Goal: Transaction & Acquisition: Book appointment/travel/reservation

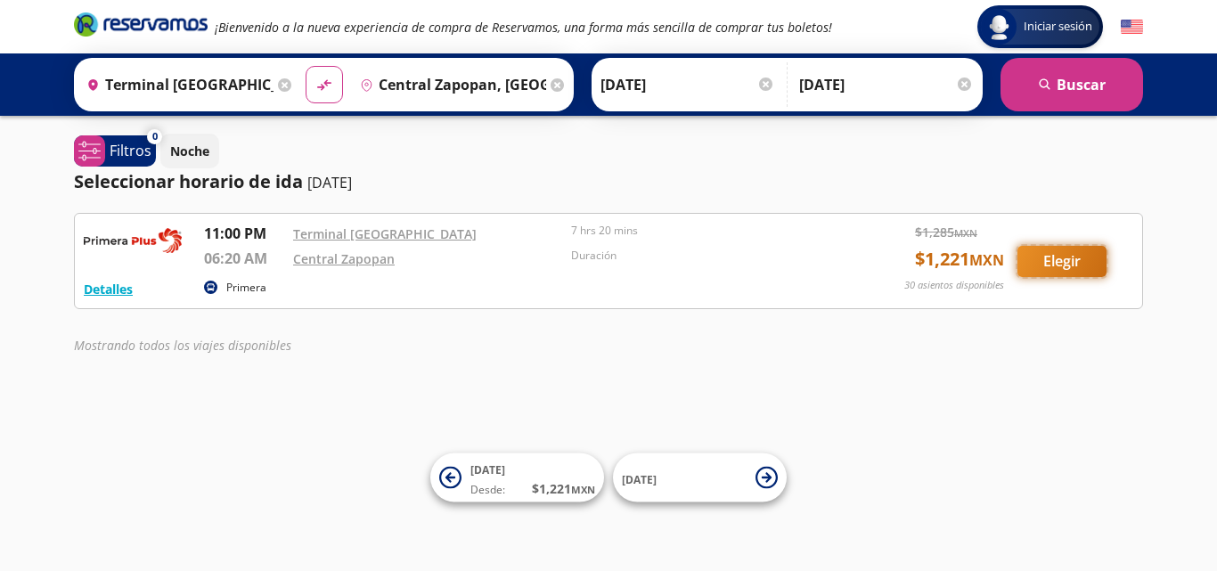
click at [1068, 258] on button "Elegir" at bounding box center [1061, 261] width 89 height 31
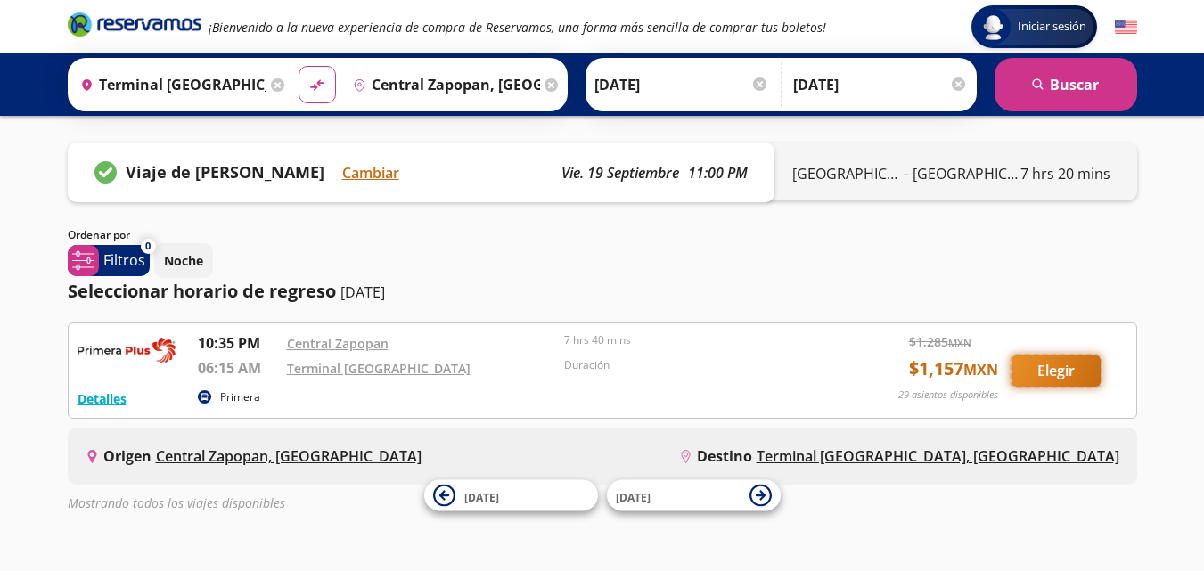
click at [1056, 365] on button "Elegir" at bounding box center [1055, 370] width 89 height 31
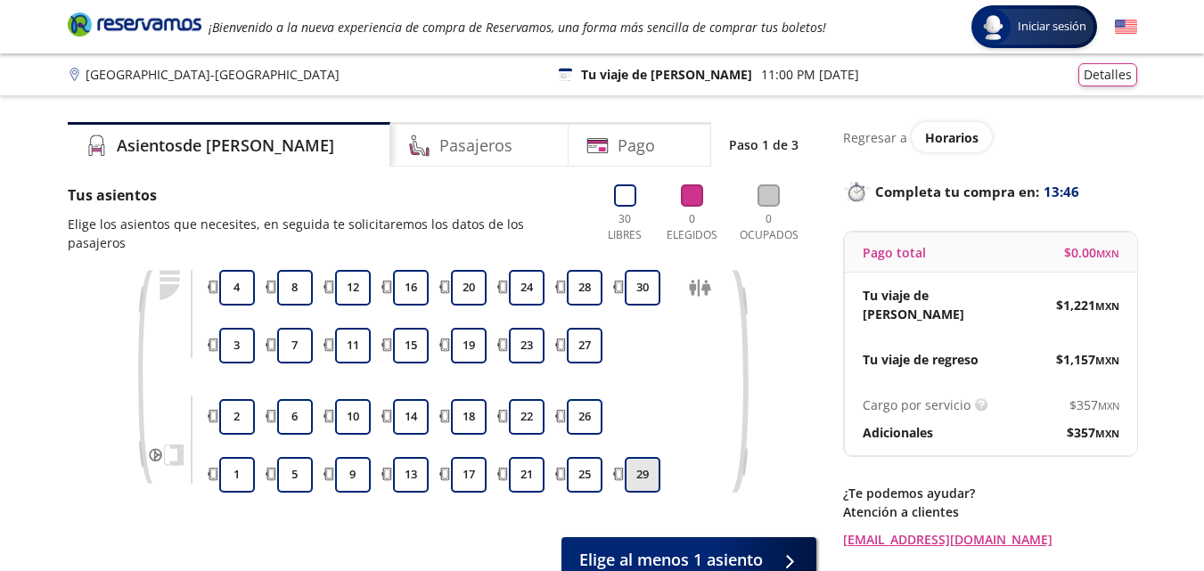
click at [640, 458] on button "29" at bounding box center [643, 475] width 36 height 36
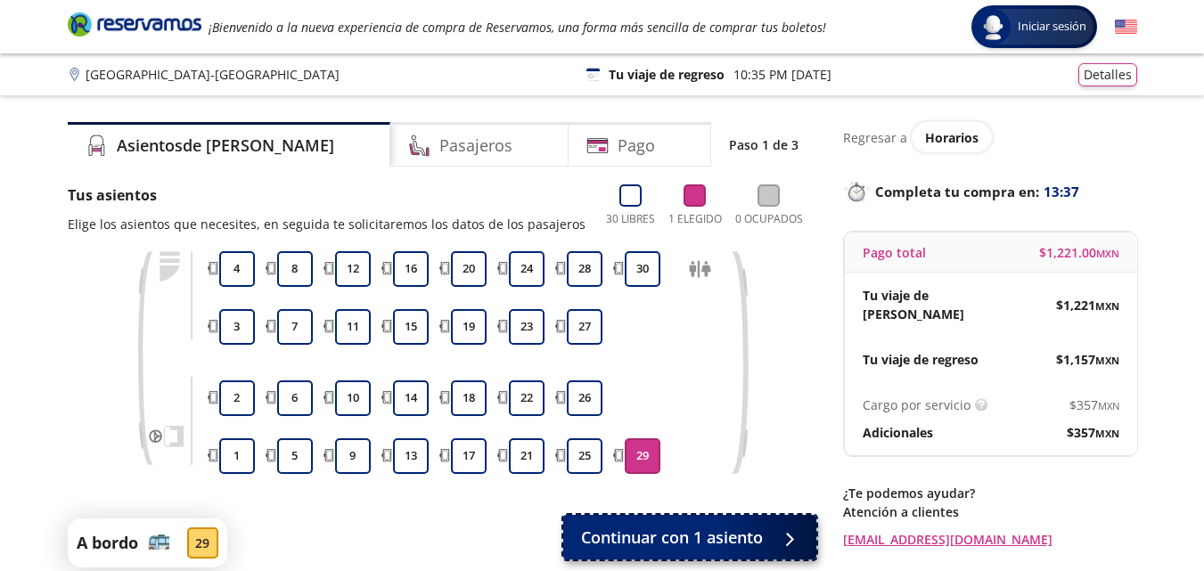
click at [678, 538] on span "Continuar con 1 asiento" at bounding box center [672, 538] width 182 height 24
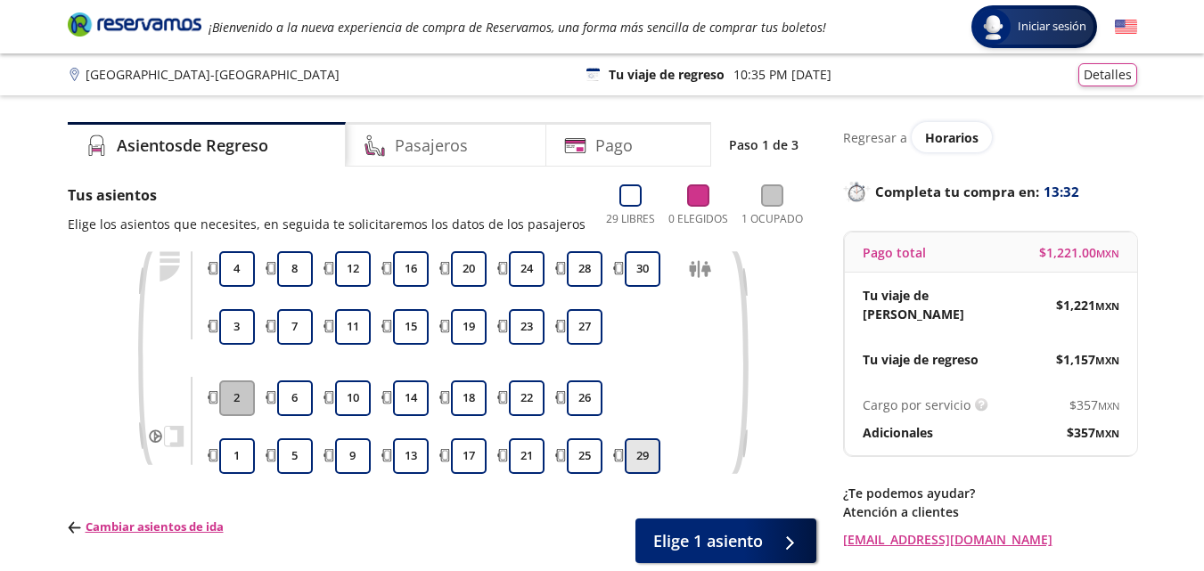
click at [648, 454] on button "29" at bounding box center [643, 456] width 36 height 36
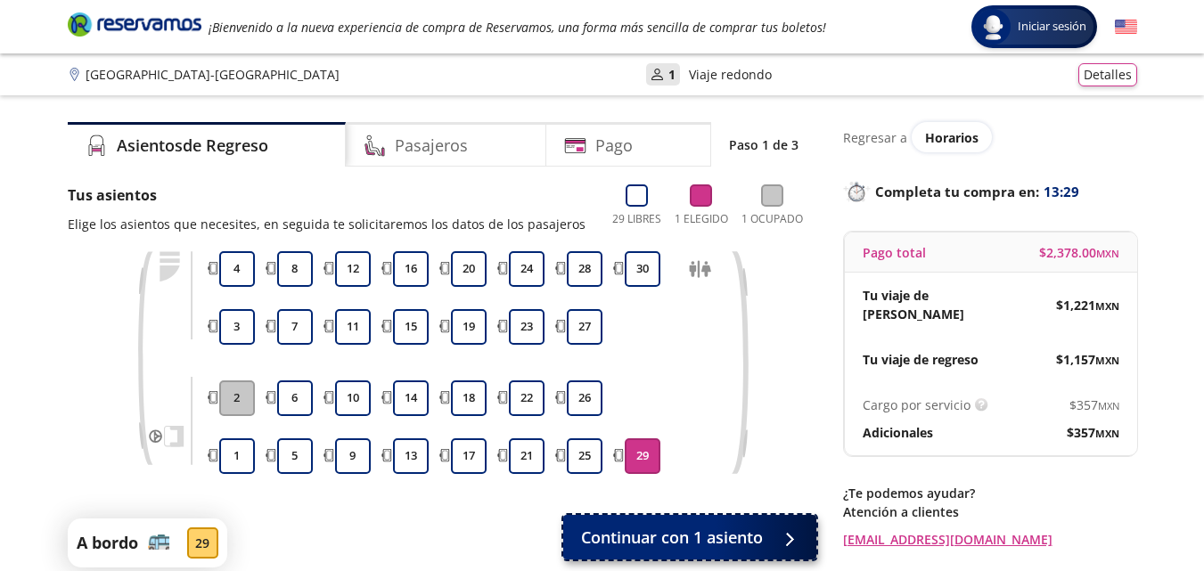
click at [658, 536] on span "Continuar con 1 asiento" at bounding box center [672, 538] width 182 height 24
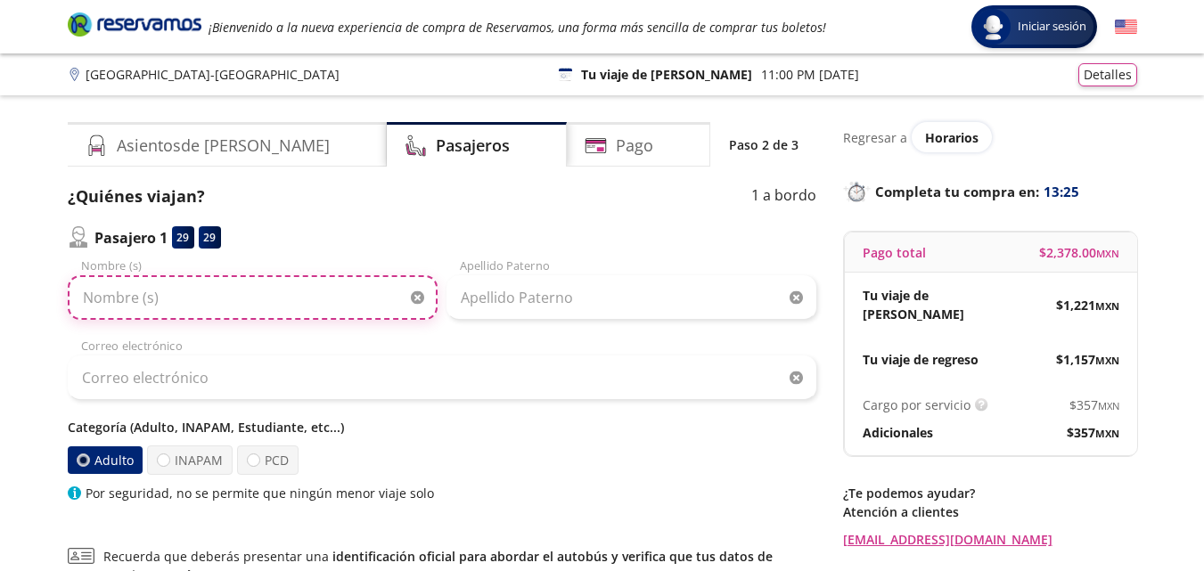
click at [200, 294] on input "Nombre (s)" at bounding box center [253, 297] width 370 height 45
type input "m"
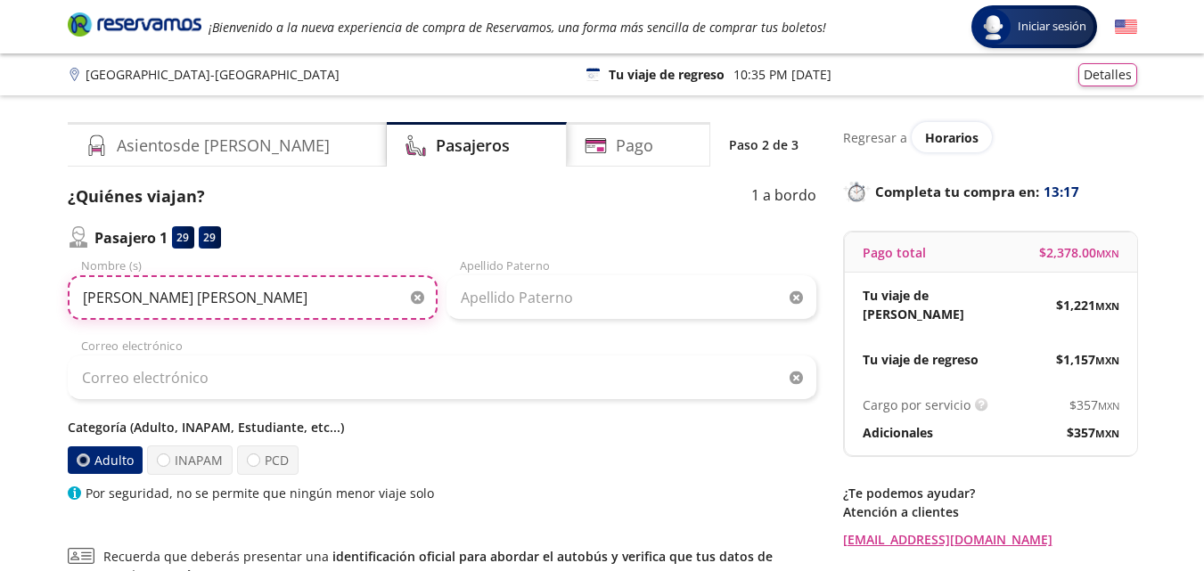
type input "[PERSON_NAME] [PERSON_NAME]"
click at [531, 263] on div "Apellido Paterno" at bounding box center [631, 288] width 370 height 62
click at [531, 273] on div "Apellido Paterno" at bounding box center [631, 288] width 370 height 62
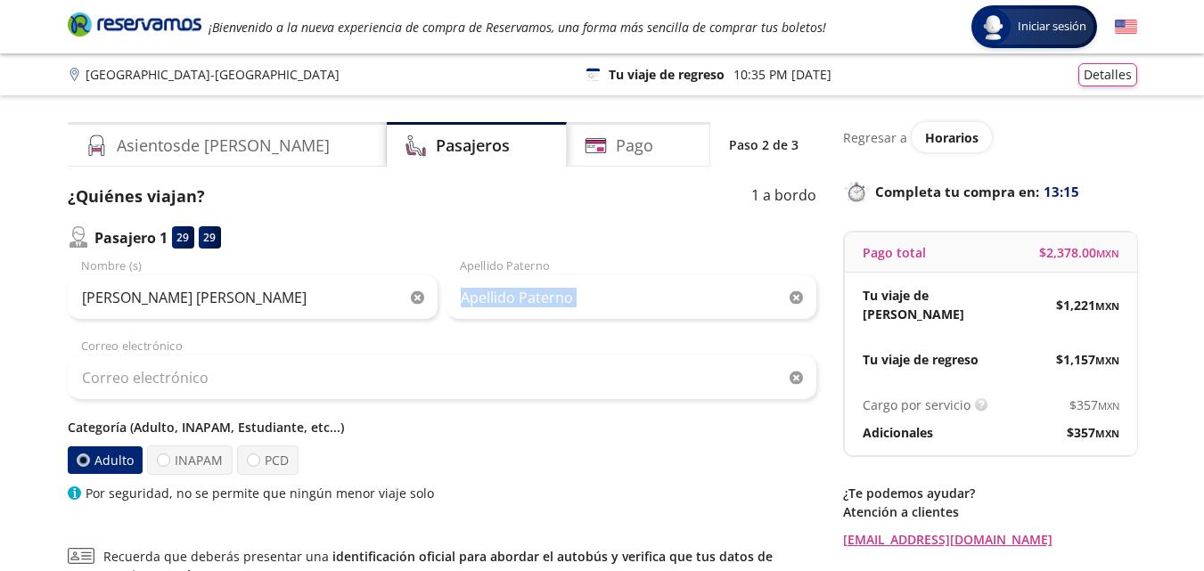
click at [531, 273] on div "Apellido Paterno" at bounding box center [631, 288] width 370 height 62
click at [531, 302] on input "Apellido Paterno" at bounding box center [631, 297] width 370 height 45
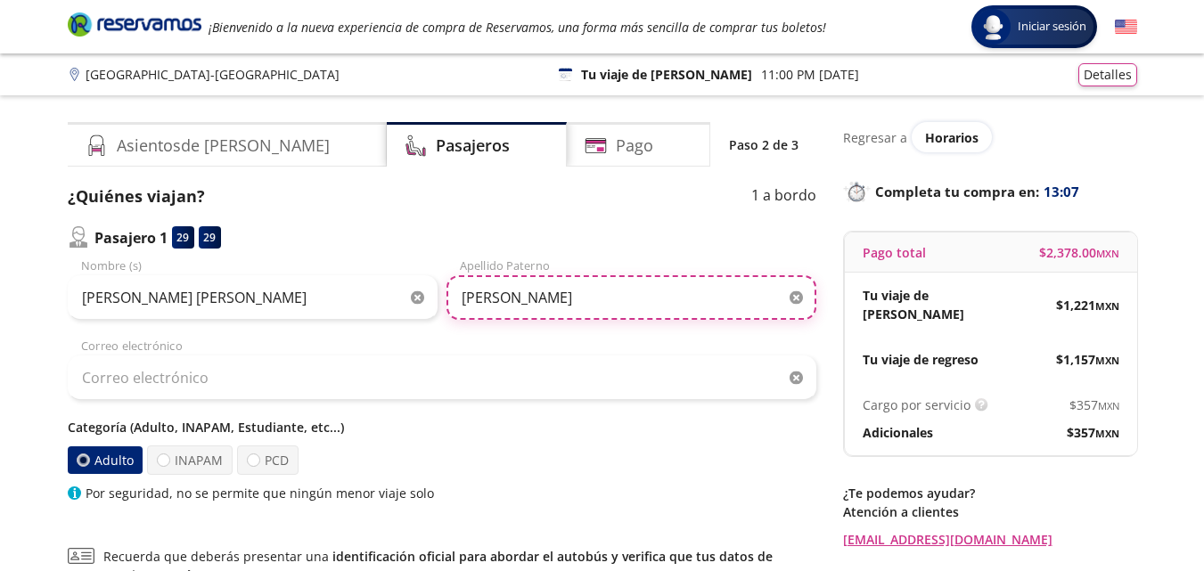
type input "[PERSON_NAME]"
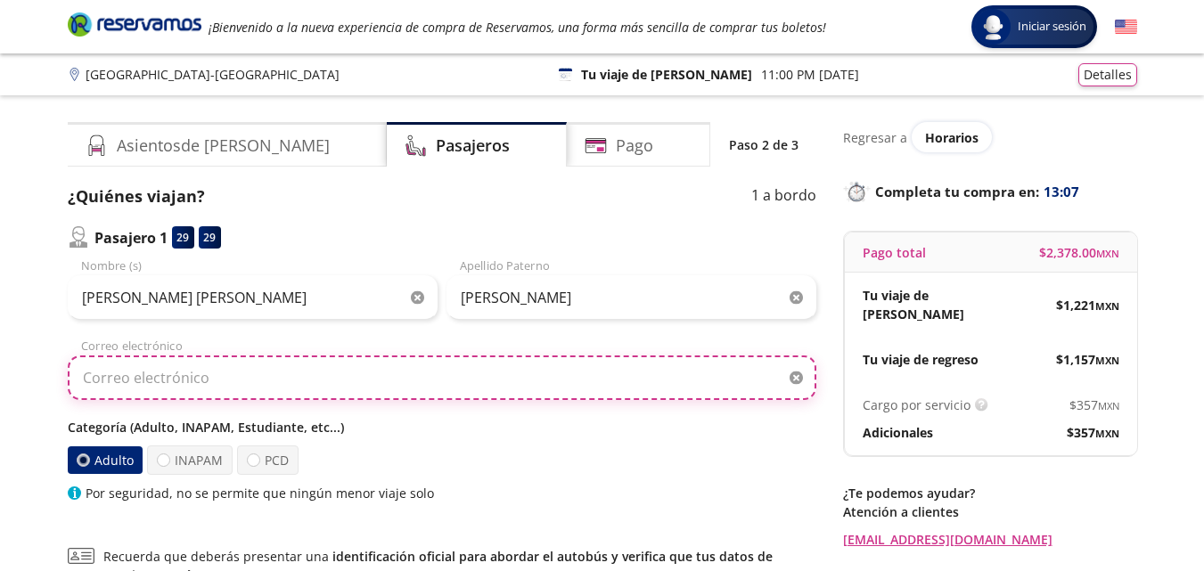
click at [277, 388] on input "Correo electrónico" at bounding box center [442, 377] width 748 height 45
type input "K"
type input "[EMAIL_ADDRESS][DOMAIN_NAME]"
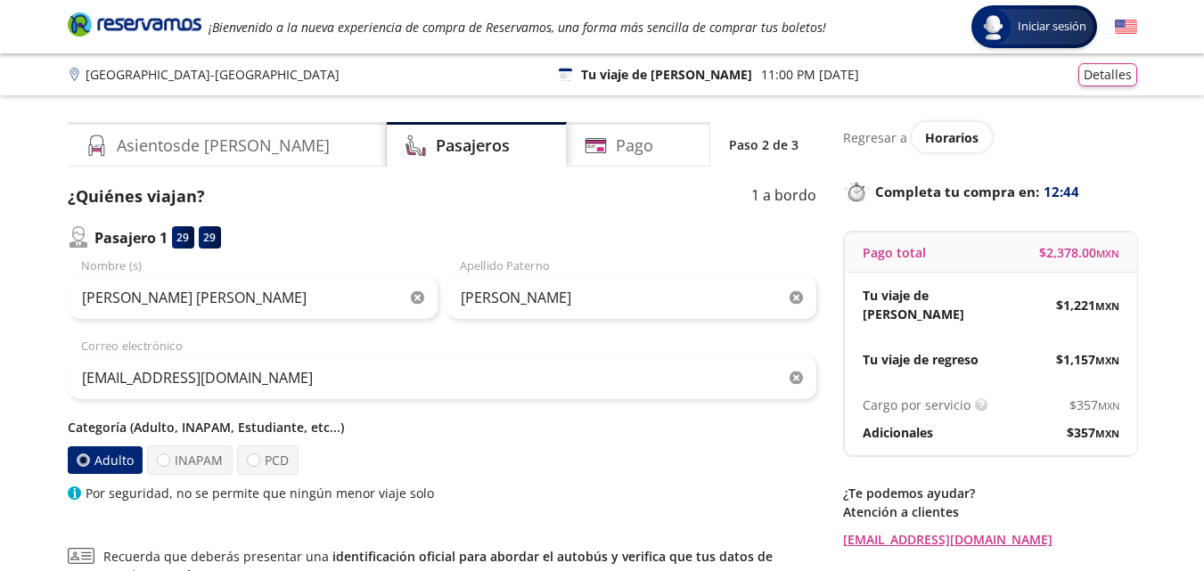
click at [78, 495] on circle at bounding box center [74, 492] width 13 height 13
click at [75, 494] on icon at bounding box center [75, 493] width 4 height 10
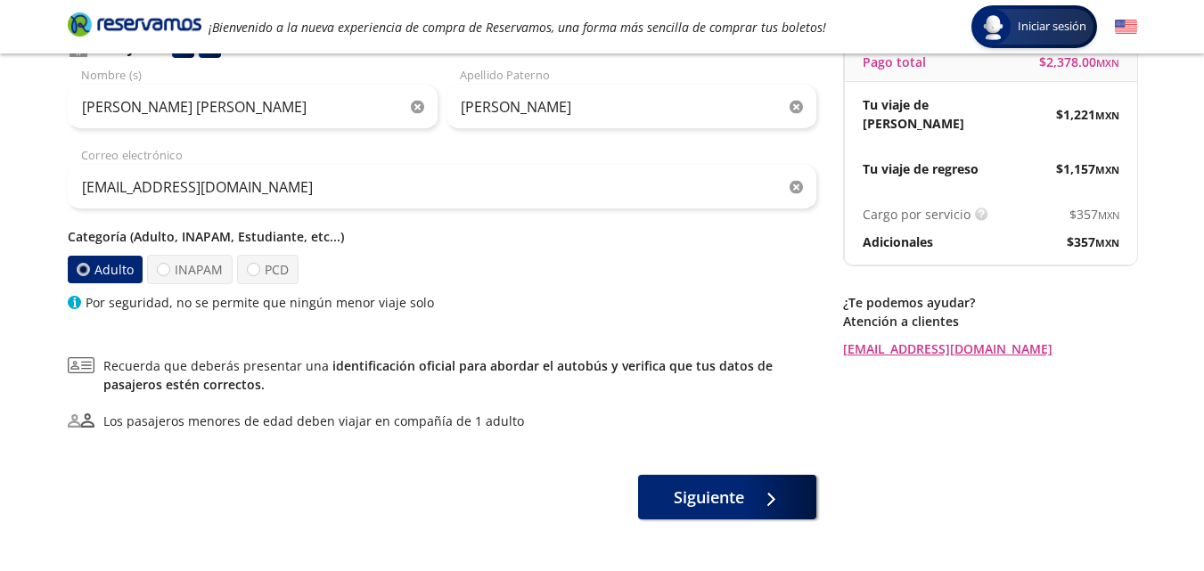
scroll to position [214, 0]
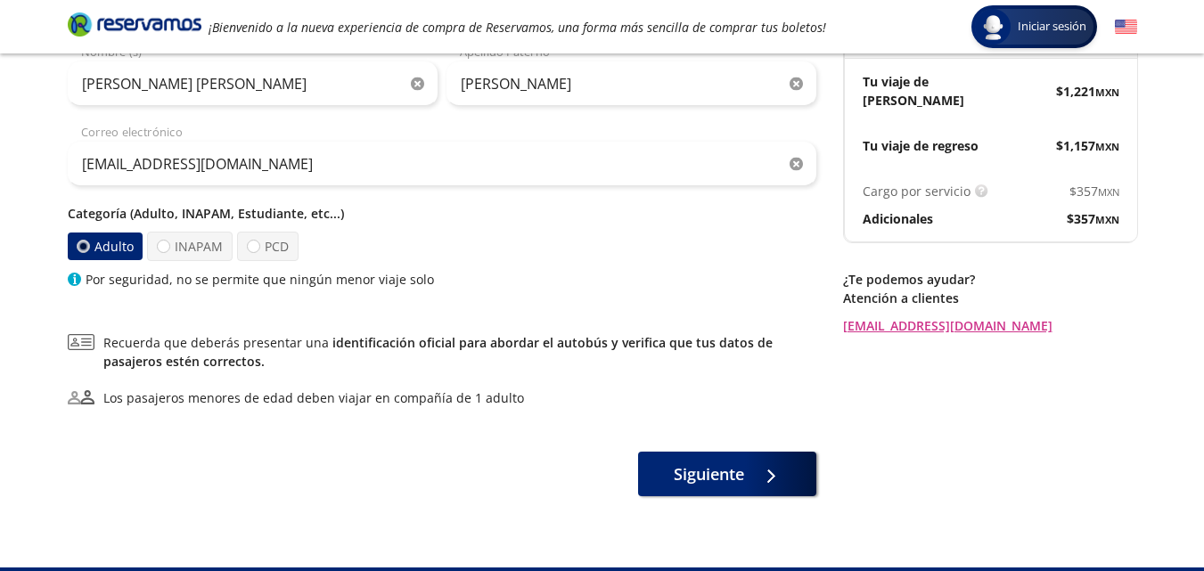
click at [79, 277] on circle at bounding box center [74, 279] width 13 height 13
click at [79, 278] on circle at bounding box center [74, 279] width 13 height 13
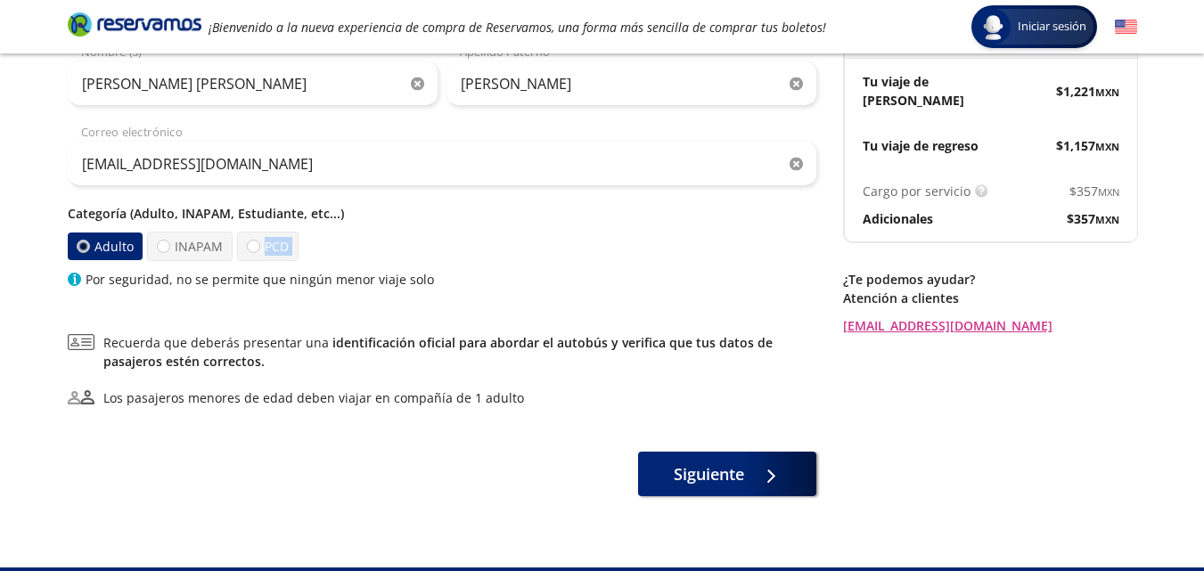
click at [79, 278] on circle at bounding box center [74, 279] width 13 height 13
click at [684, 480] on span "Siguiente" at bounding box center [709, 471] width 70 height 24
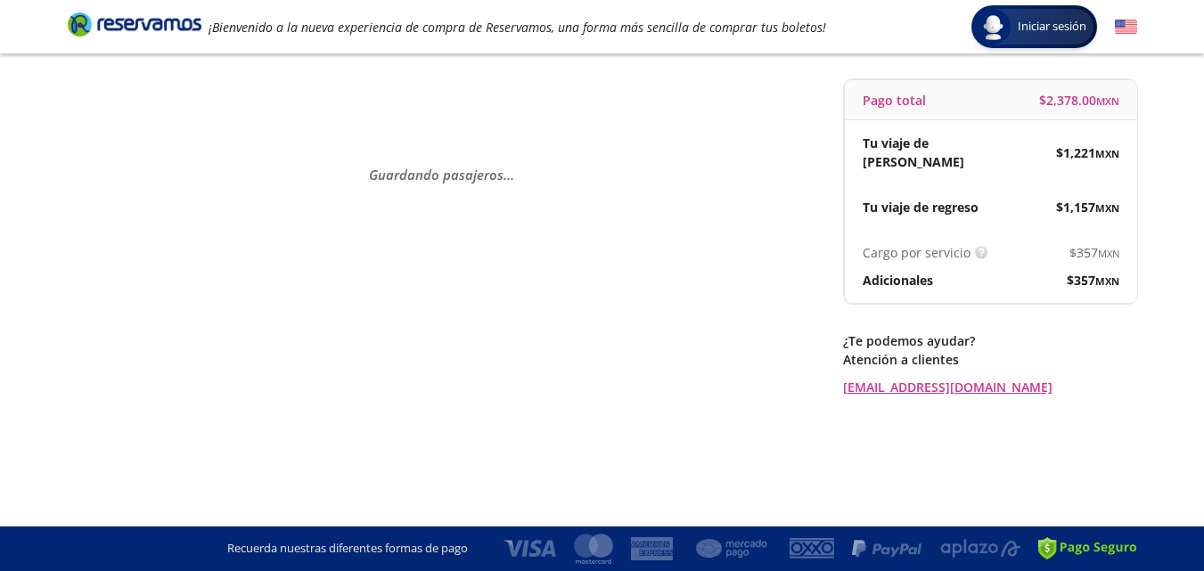
scroll to position [0, 0]
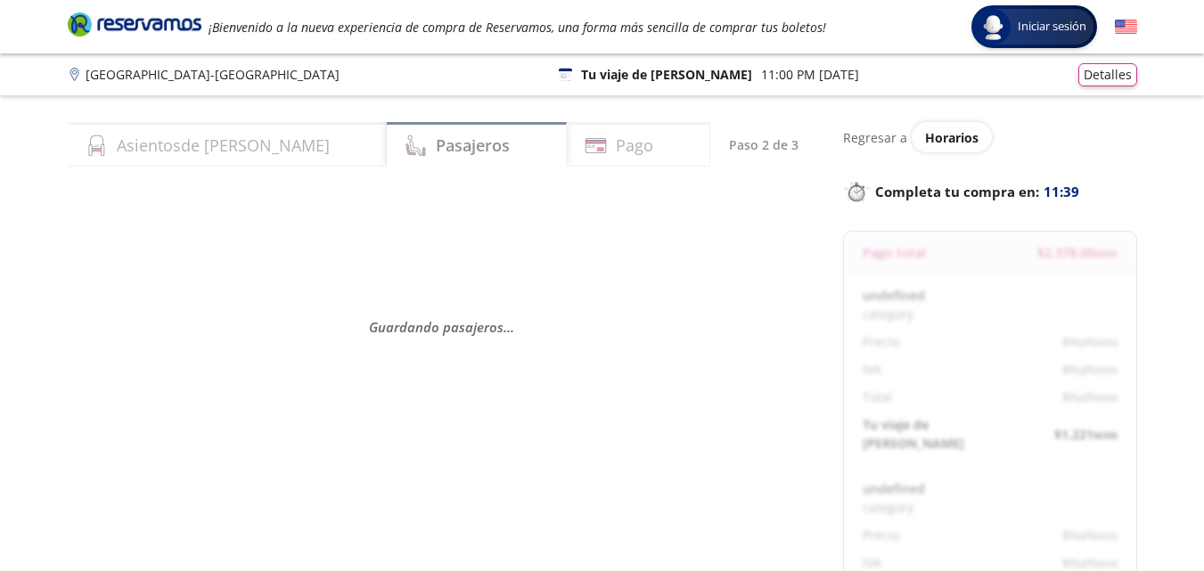
select select "MX"
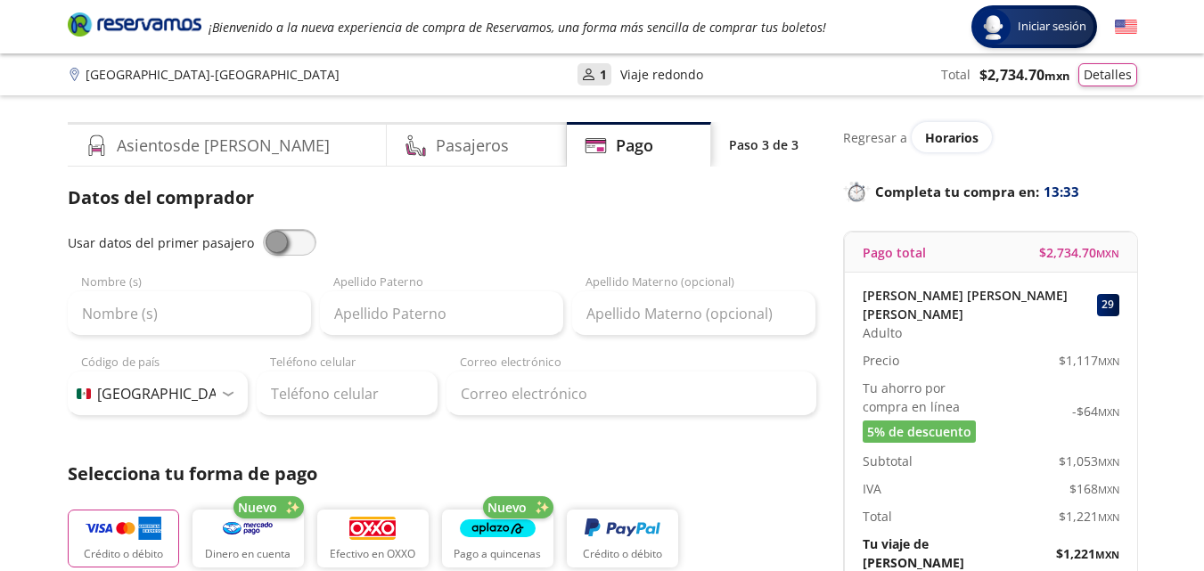
click at [276, 241] on span at bounding box center [289, 242] width 53 height 27
click at [263, 229] on input "checkbox" at bounding box center [263, 229] width 0 height 0
type input "[PERSON_NAME] [PERSON_NAME]"
type input "[PERSON_NAME]"
type input "[EMAIL_ADDRESS][DOMAIN_NAME]"
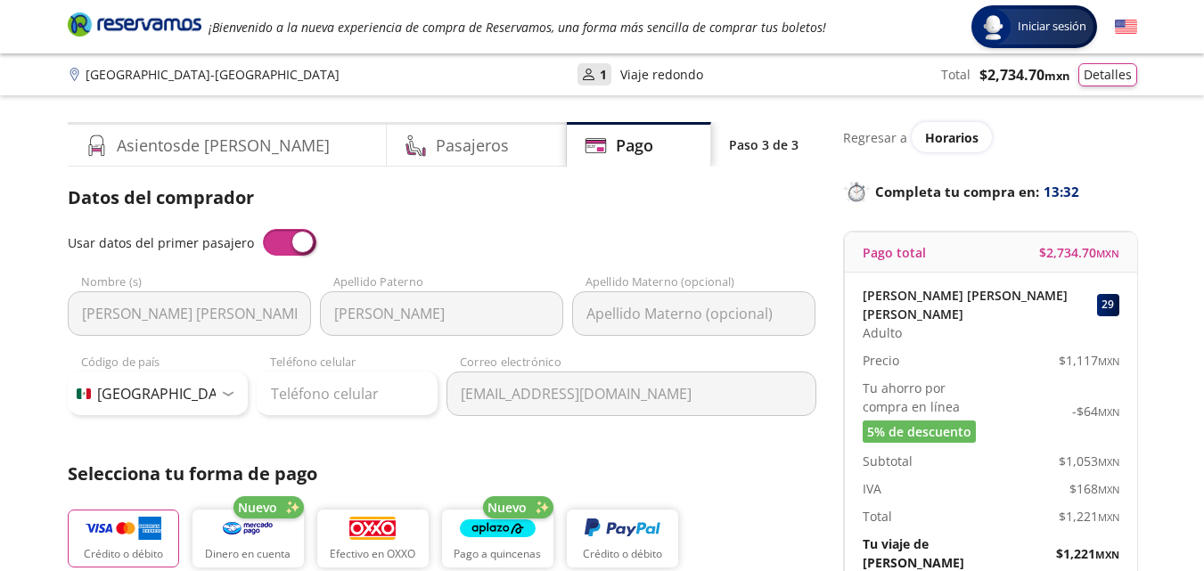
click at [276, 241] on span at bounding box center [289, 242] width 53 height 27
click at [263, 229] on input "checkbox" at bounding box center [263, 229] width 0 height 0
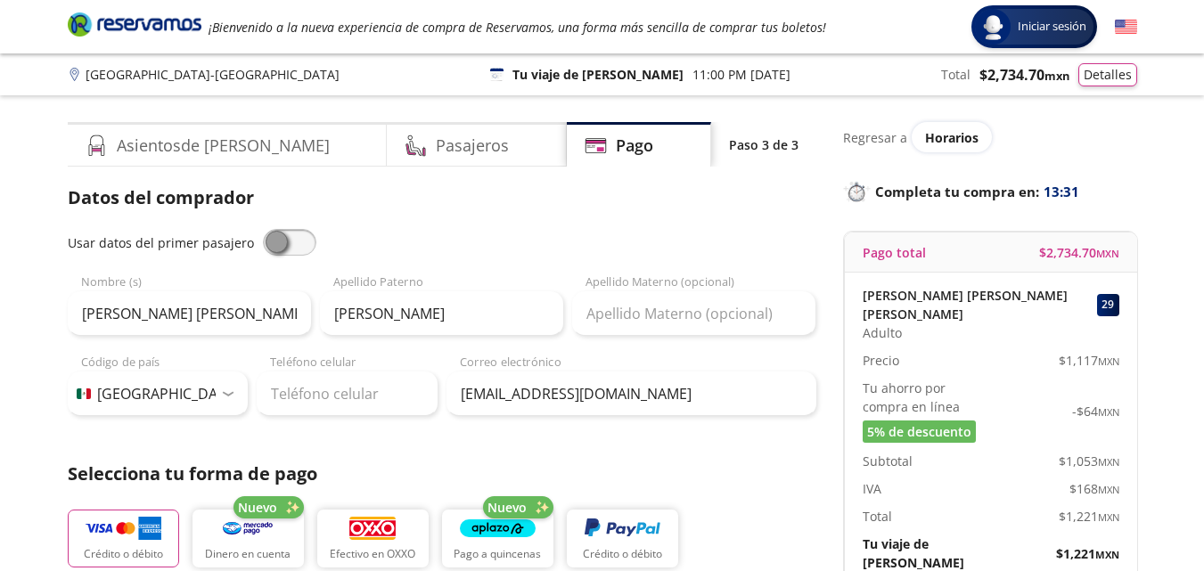
click at [276, 241] on span at bounding box center [289, 242] width 53 height 27
click at [263, 229] on input "checkbox" at bounding box center [263, 229] width 0 height 0
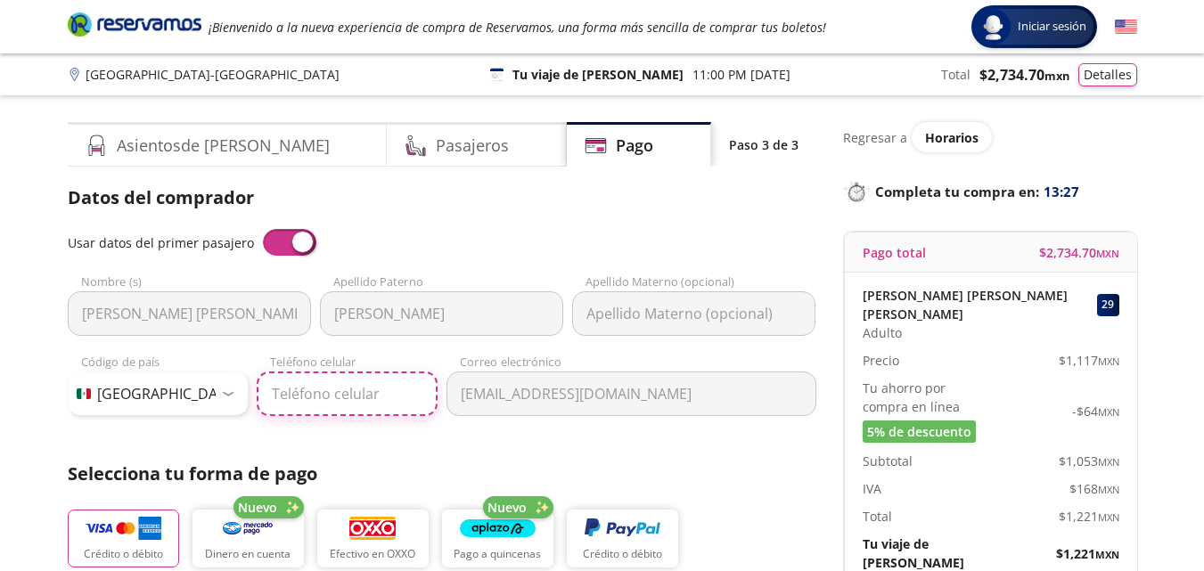
click at [282, 399] on input "Teléfono celular" at bounding box center [347, 394] width 181 height 45
type input "33 1366 8946"
click at [299, 251] on span at bounding box center [289, 242] width 53 height 27
click at [263, 229] on input "checkbox" at bounding box center [263, 229] width 0 height 0
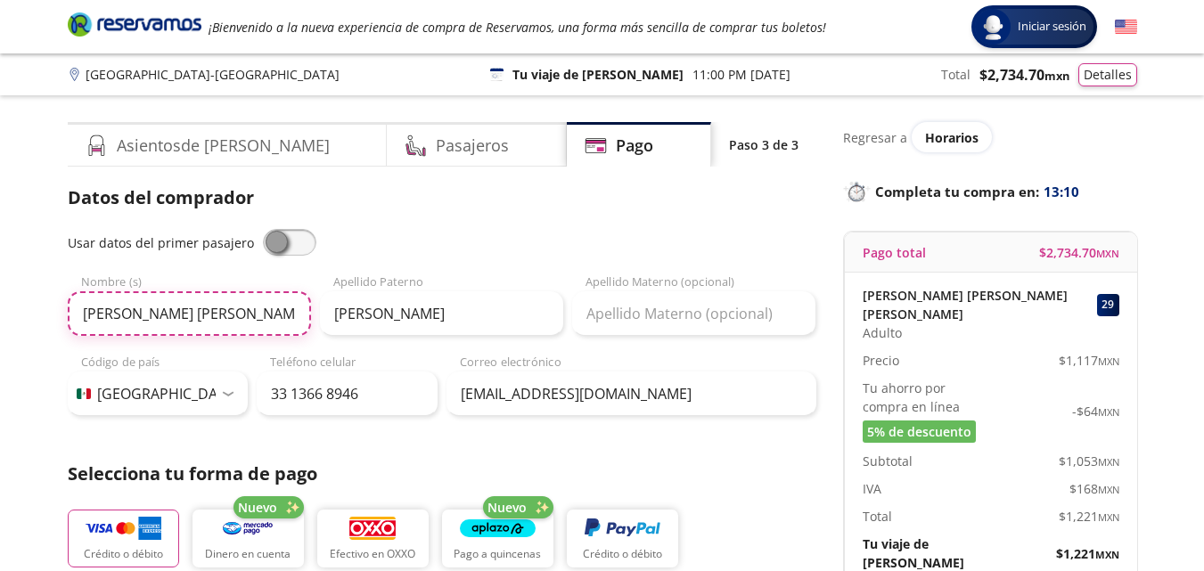
click at [295, 315] on input "[PERSON_NAME] [PERSON_NAME]" at bounding box center [189, 313] width 243 height 45
type input "M"
type input "k"
type input "[PERSON_NAME] [PERSON_NAME]"
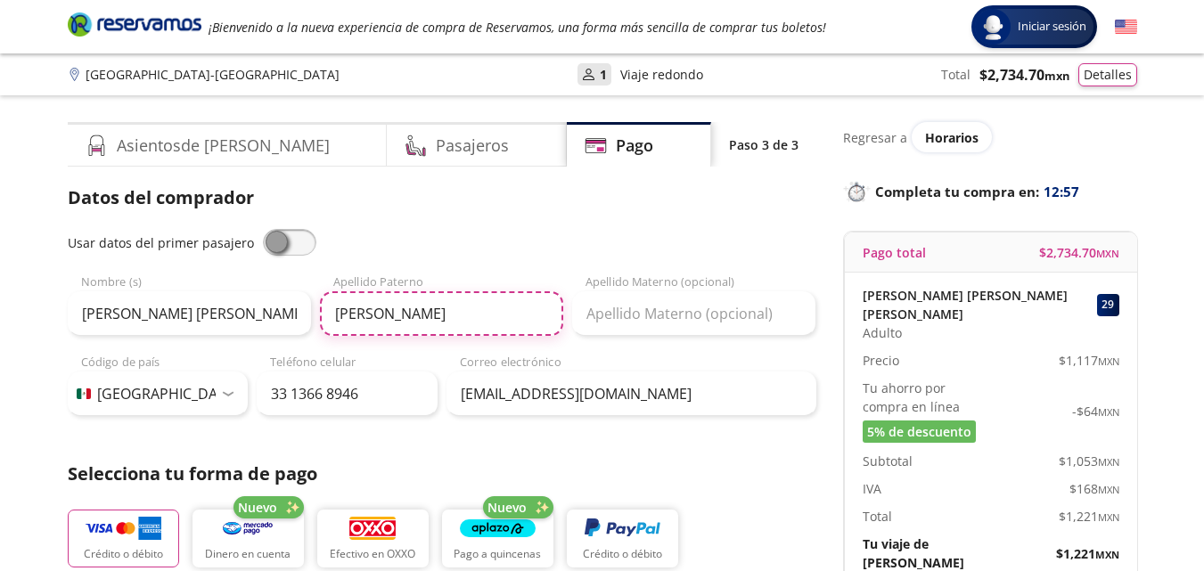
click at [463, 317] on input "[PERSON_NAME]" at bounding box center [441, 313] width 243 height 45
type input "TORRES"
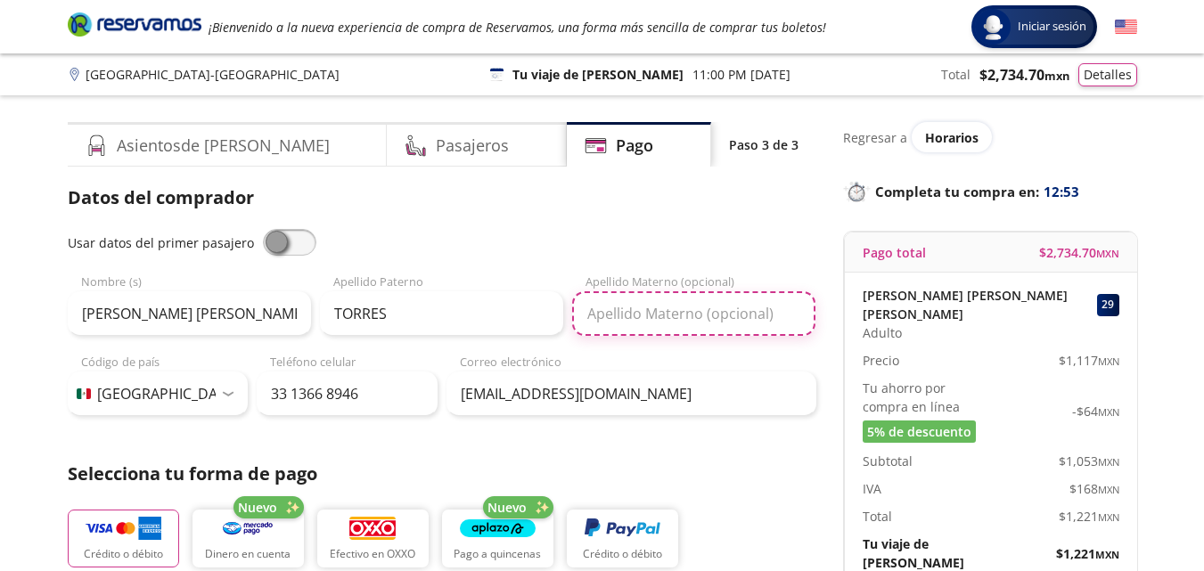
click at [670, 312] on input "Apellido Materno (opcional)" at bounding box center [693, 313] width 243 height 45
type input "[PERSON_NAME]"
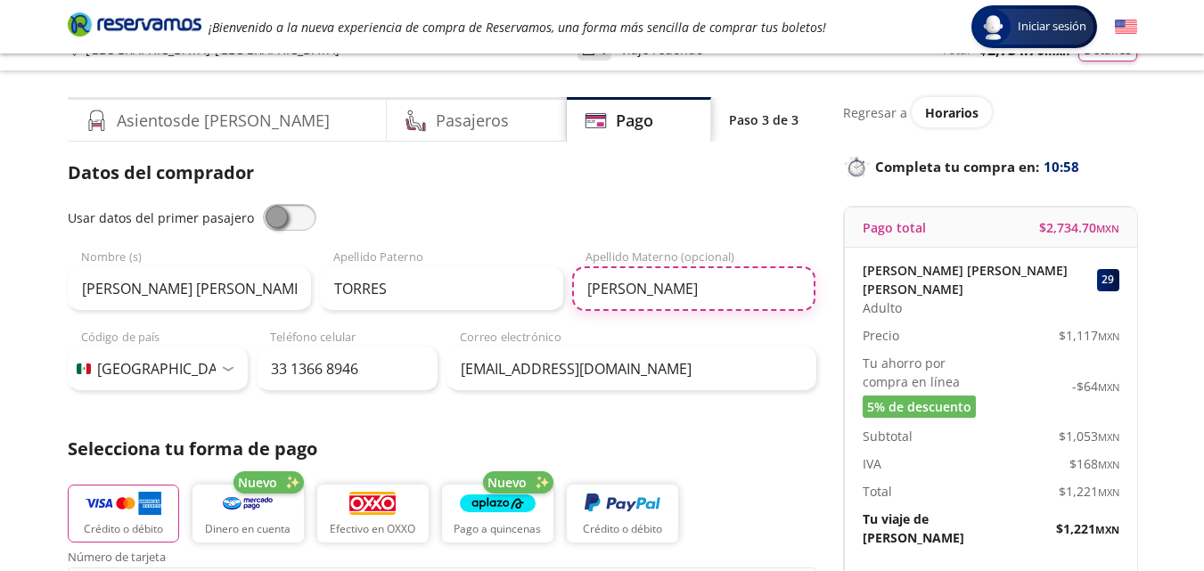
scroll to position [53, 0]
